Goal: Check status: Check status

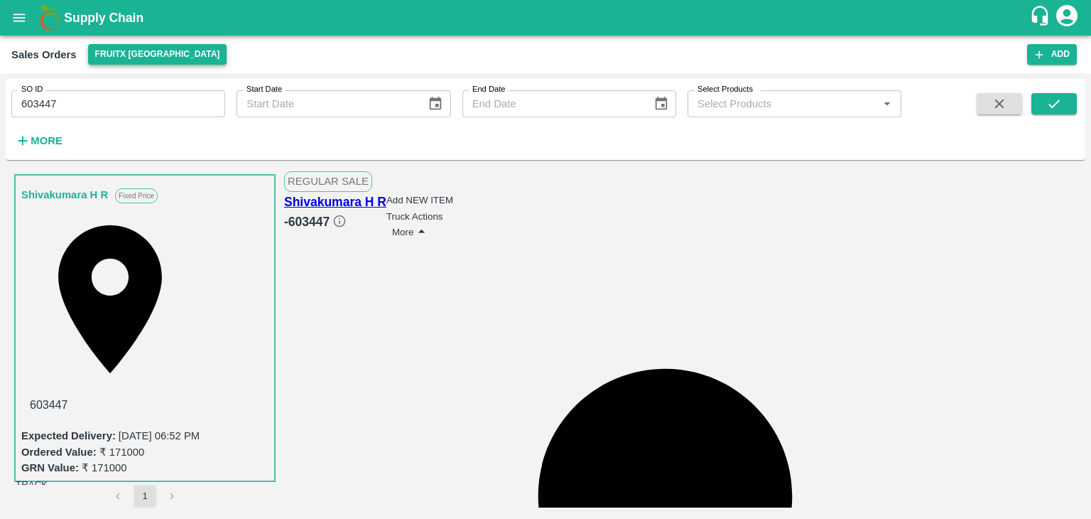
click at [154, 52] on button "FruitX [GEOGRAPHIC_DATA]" at bounding box center [157, 54] width 139 height 21
click at [130, 103] on li "FruitX [GEOGRAPHIC_DATA]" at bounding box center [211, 107] width 245 height 24
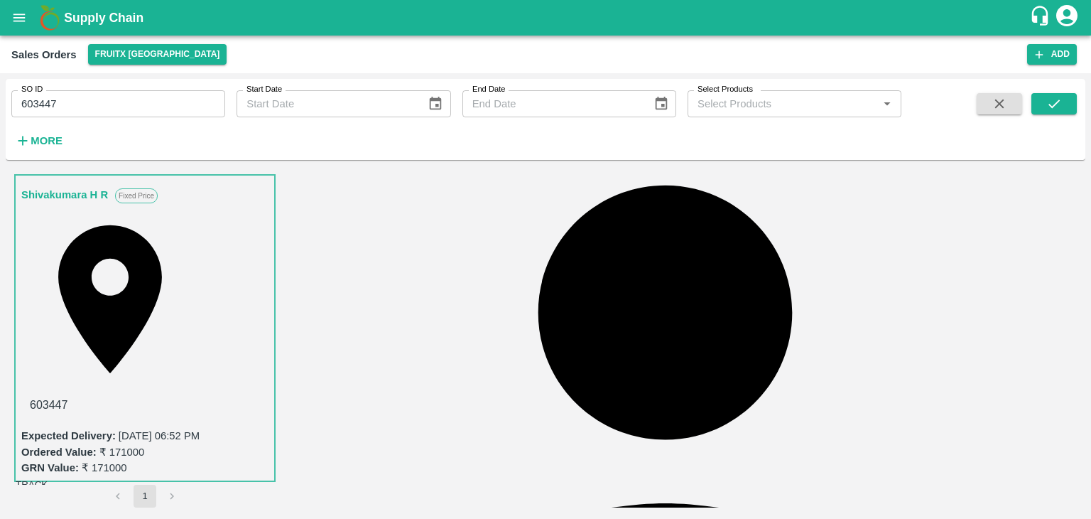
scroll to position [182, 0]
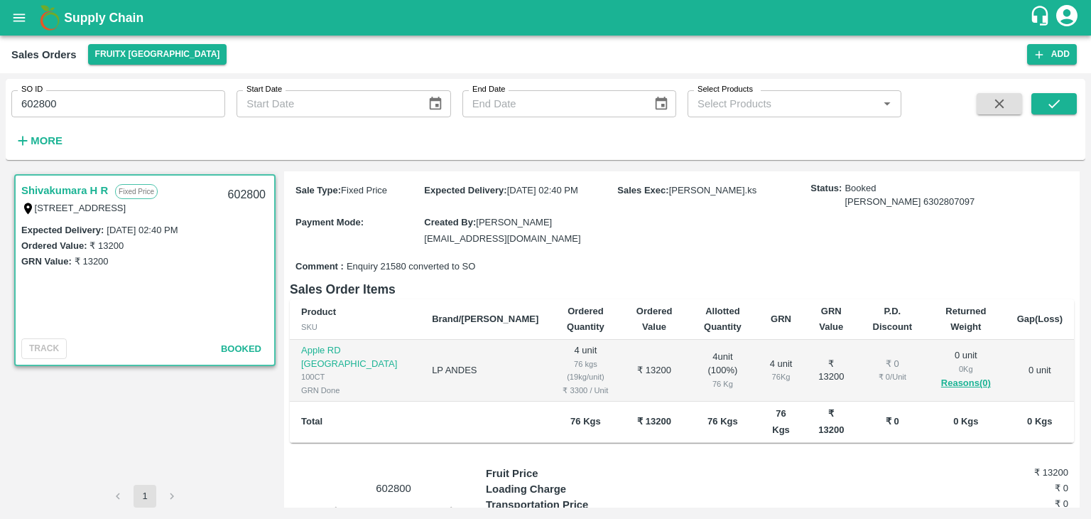
scroll to position [110, 0]
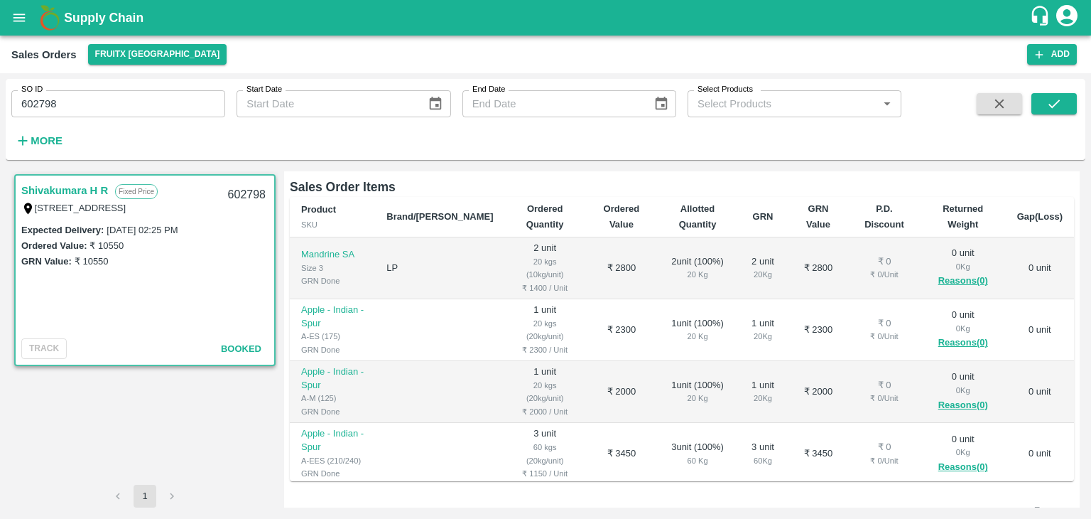
scroll to position [212, 0]
